Goal: Consume media (video, audio): Consume media (video, audio)

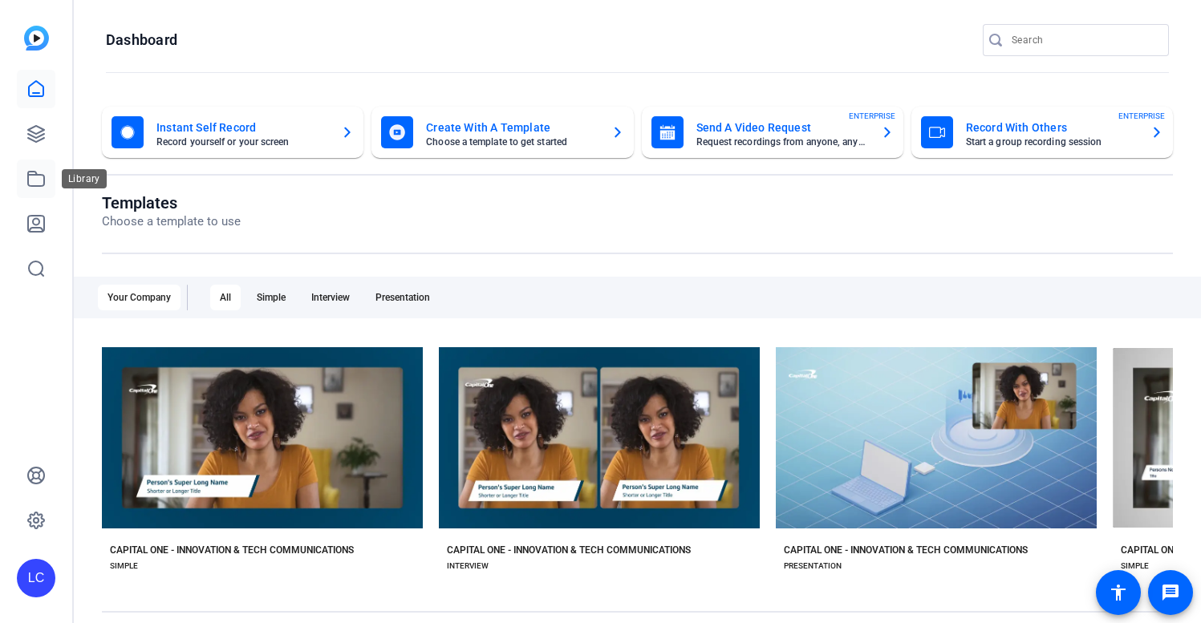
click at [30, 179] on icon at bounding box center [35, 178] width 19 height 19
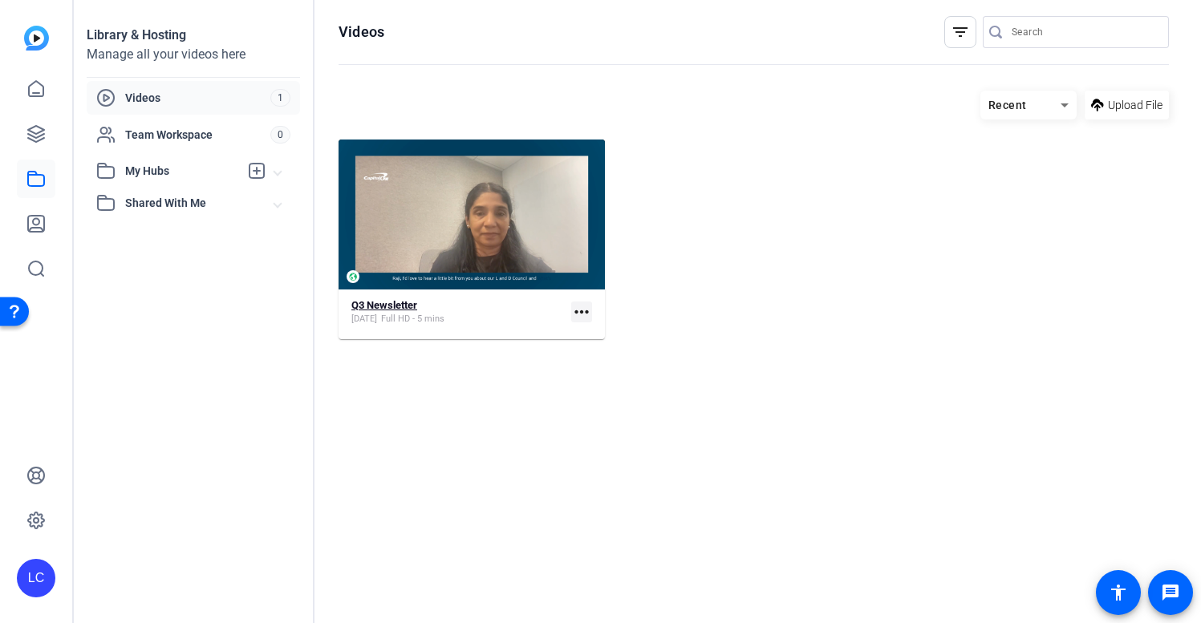
click at [475, 313] on div "Q3 Newsletter [DATE] Full HD - 5 mins" at bounding box center [457, 312] width 213 height 26
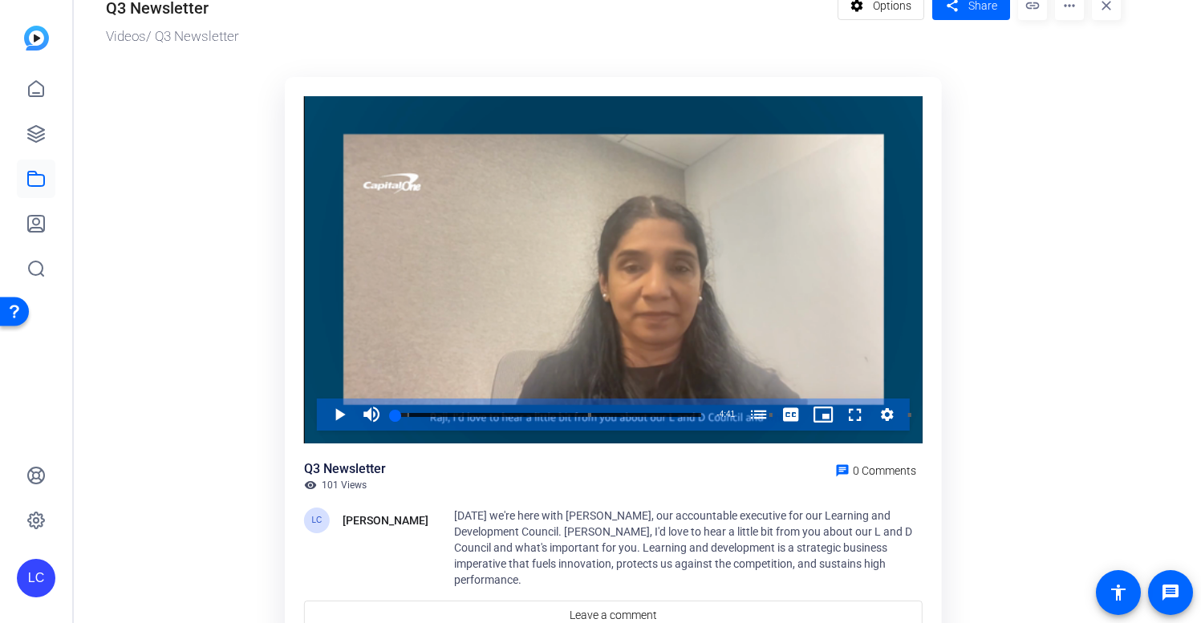
scroll to position [102, 0]
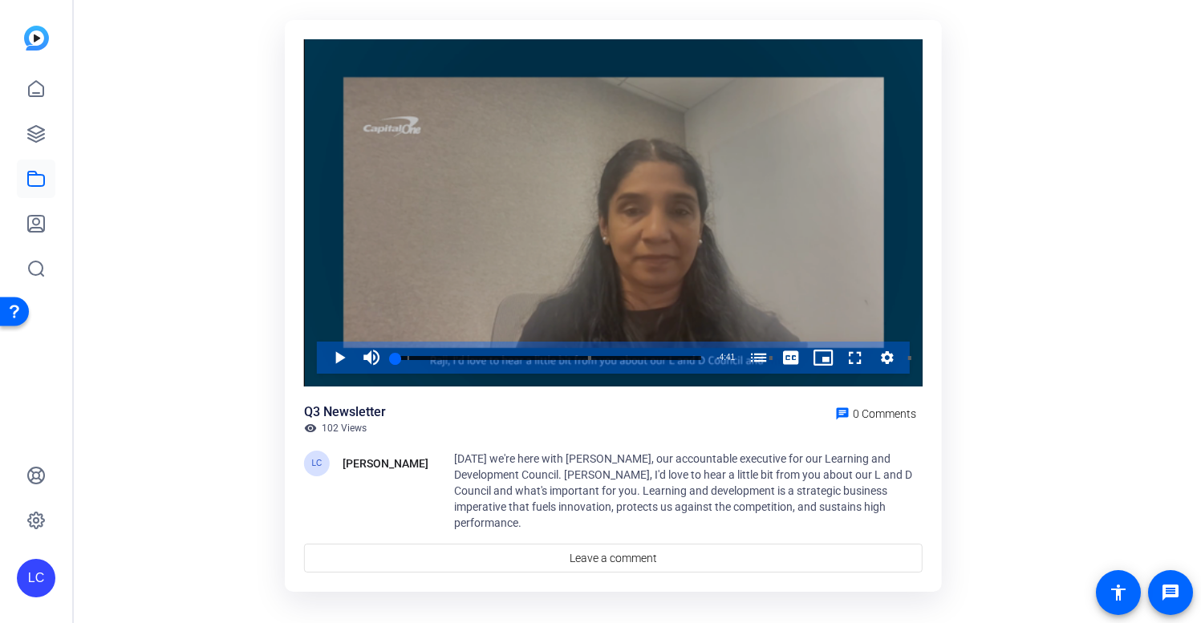
scroll to position [102, 0]
